Goal: Book appointment/travel/reservation

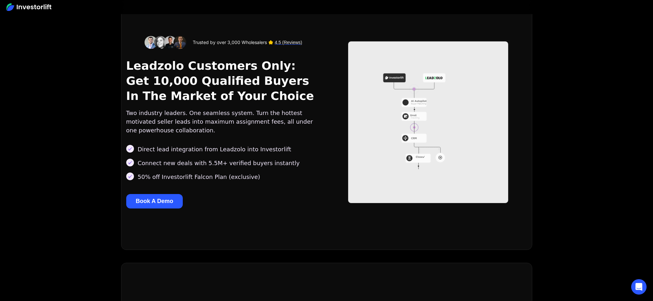
scroll to position [1, 0]
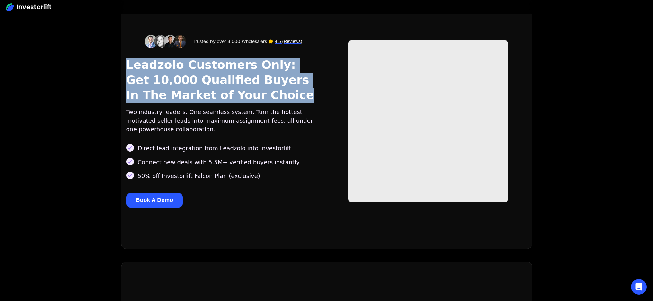
drag, startPoint x: 249, startPoint y: 97, endPoint x: 101, endPoint y: 62, distance: 152.5
click at [101, 62] on div "Trusted by over 3,000 Wholesalers 4.5 (Reviews) Leadzolo Customers Only: Get 10…" at bounding box center [326, 124] width 653 height 250
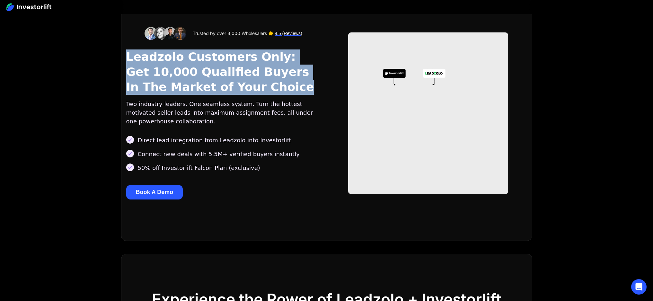
scroll to position [13, 0]
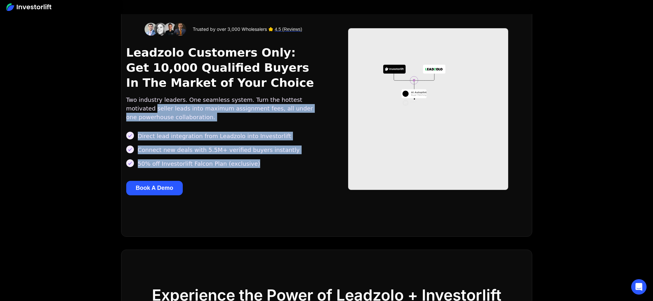
drag, startPoint x: 184, startPoint y: 152, endPoint x: 113, endPoint y: 112, distance: 81.1
click at [113, 112] on div "Trusted by over 3,000 Wholesalers 4.5 (Reviews) Leadzolo Customers Only: Get 10…" at bounding box center [326, 112] width 653 height 250
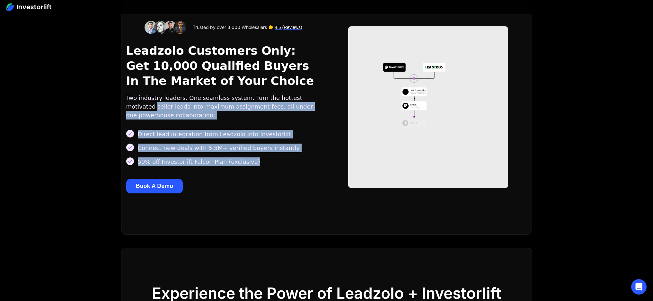
scroll to position [16, 0]
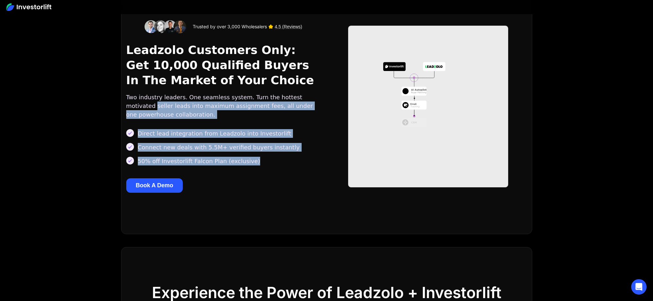
click at [279, 131] on div "Direct lead integration from Leadzolo into Investorlift" at bounding box center [225, 133] width 198 height 9
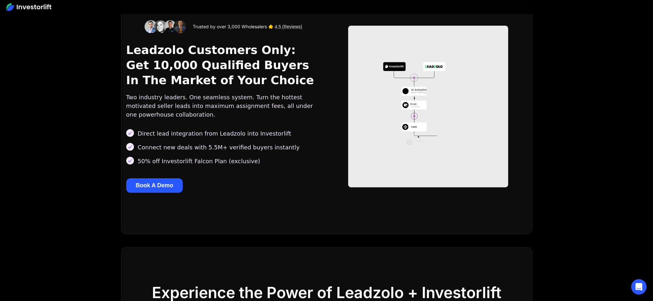
scroll to position [0, 0]
